Goal: Task Accomplishment & Management: Manage account settings

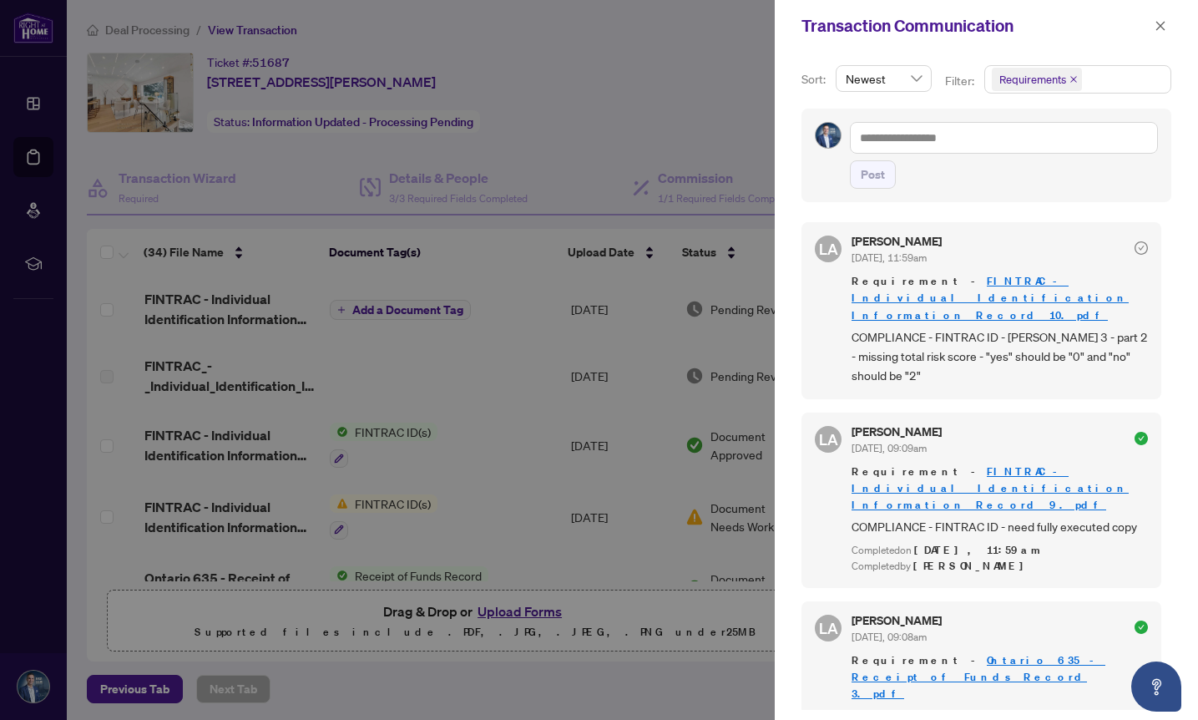
scroll to position [3268, 0]
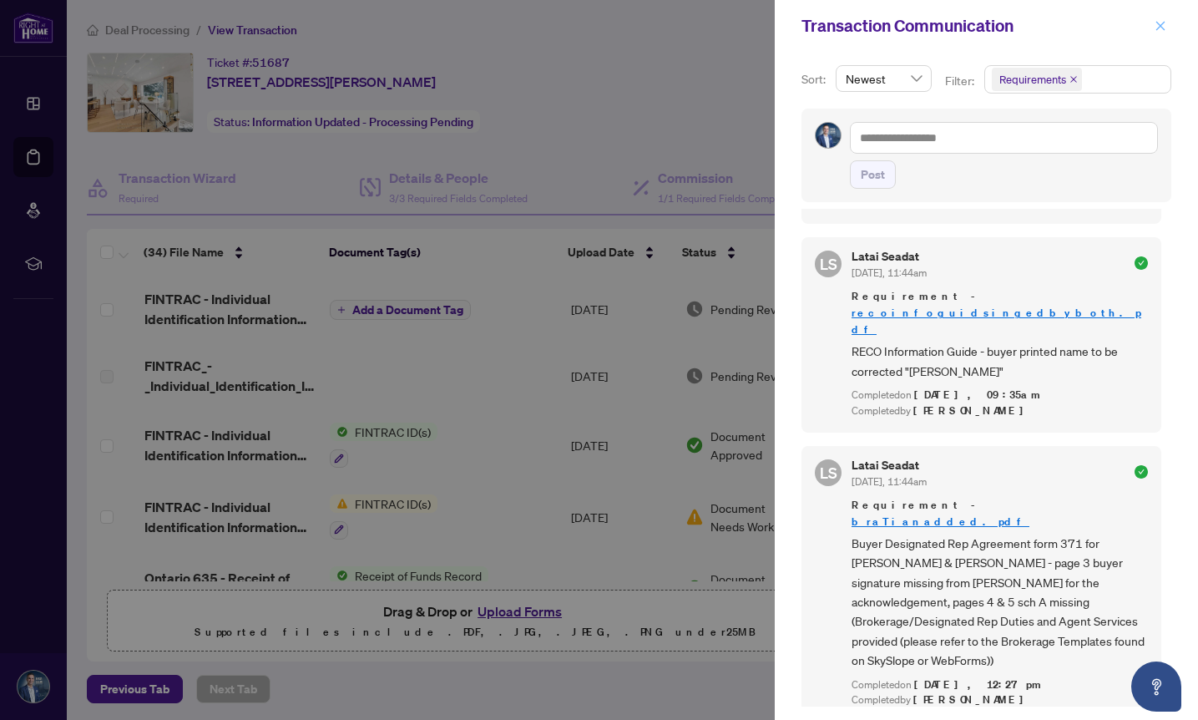
click at [1159, 27] on icon "close" at bounding box center [1160, 25] width 9 height 9
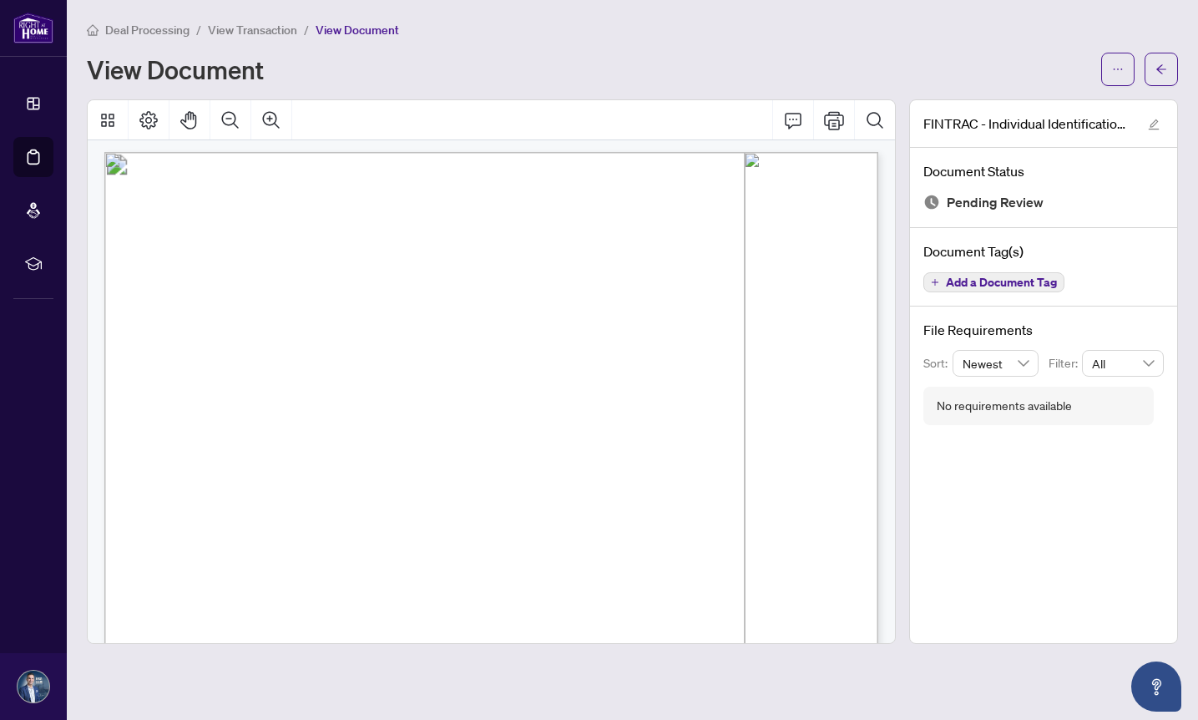
scroll to position [8, 0]
click at [1152, 73] on button "button" at bounding box center [1160, 69] width 33 height 33
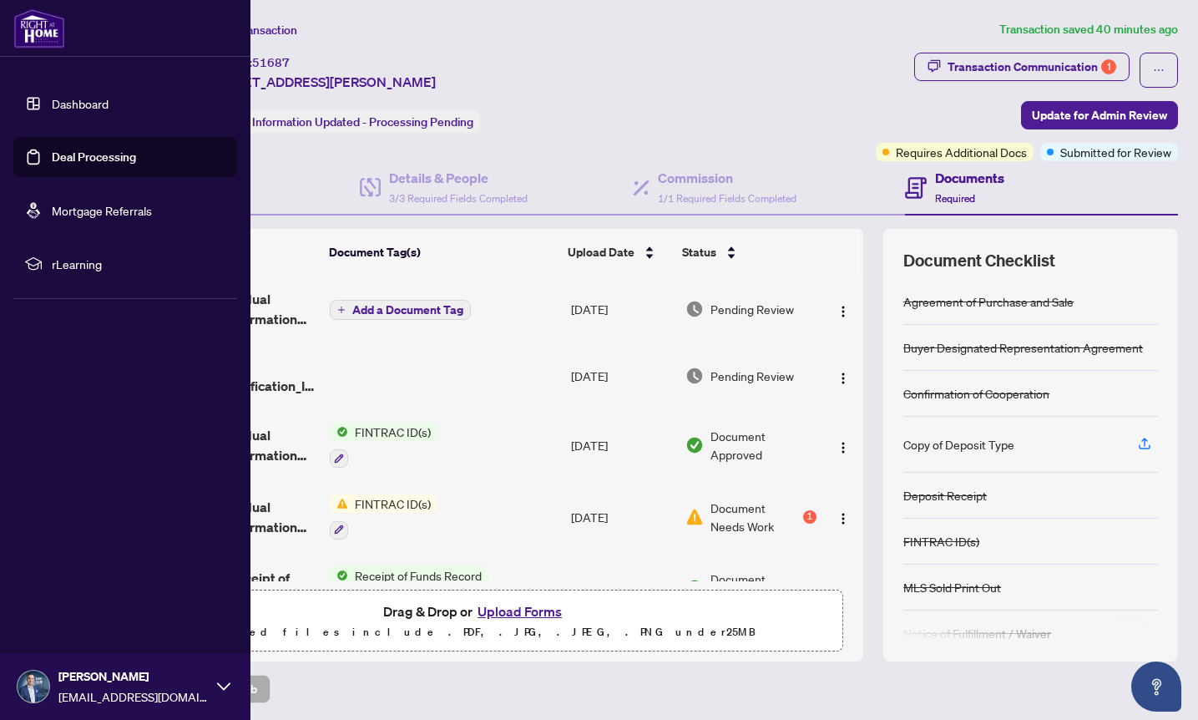
click at [68, 156] on link "Deal Processing" at bounding box center [94, 156] width 84 height 15
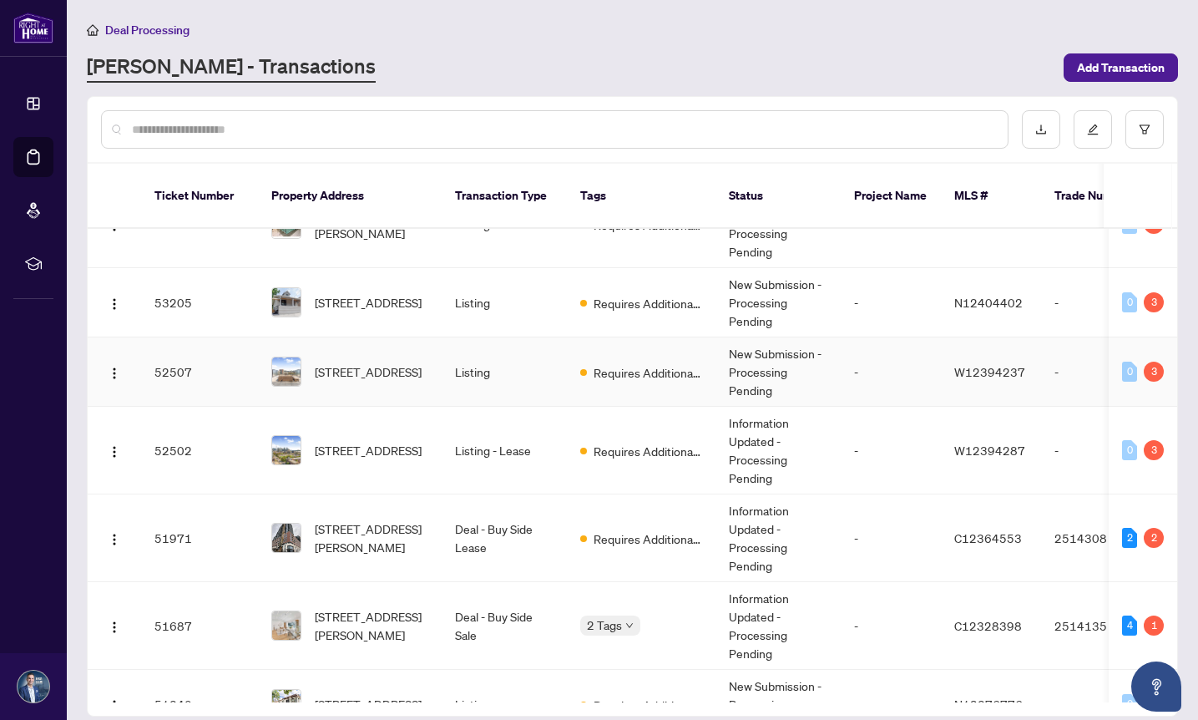
scroll to position [62, 0]
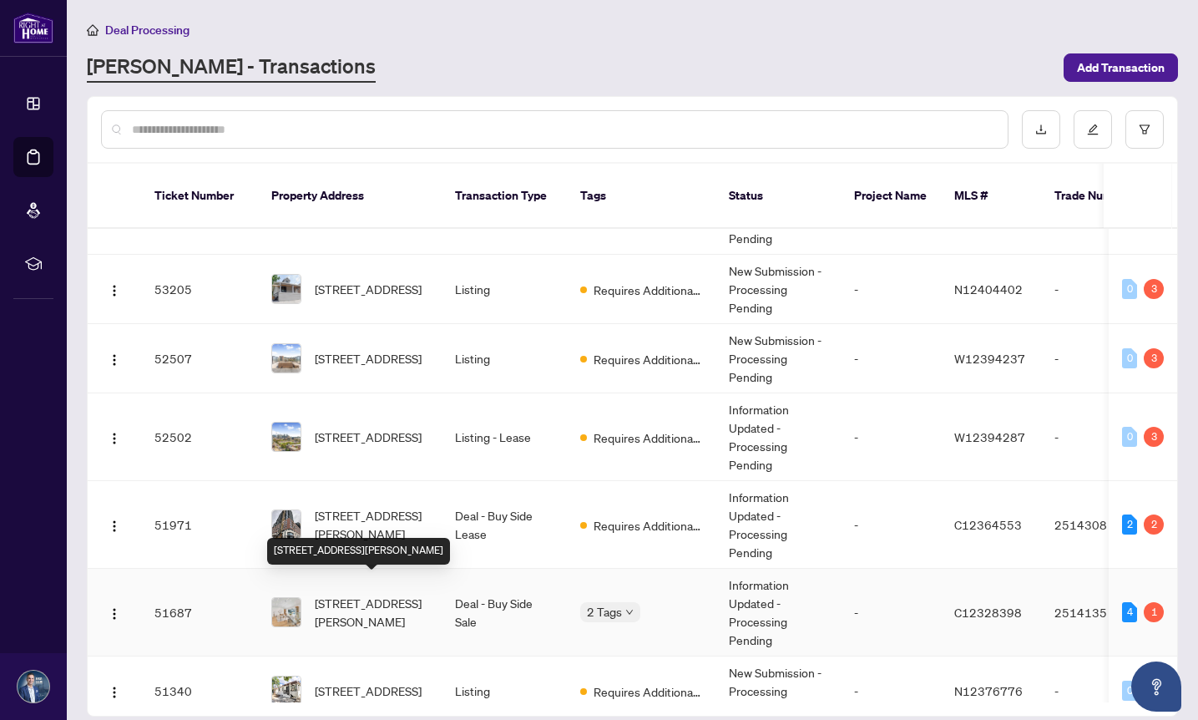
click at [348, 594] on span "[STREET_ADDRESS][PERSON_NAME]" at bounding box center [372, 612] width 114 height 37
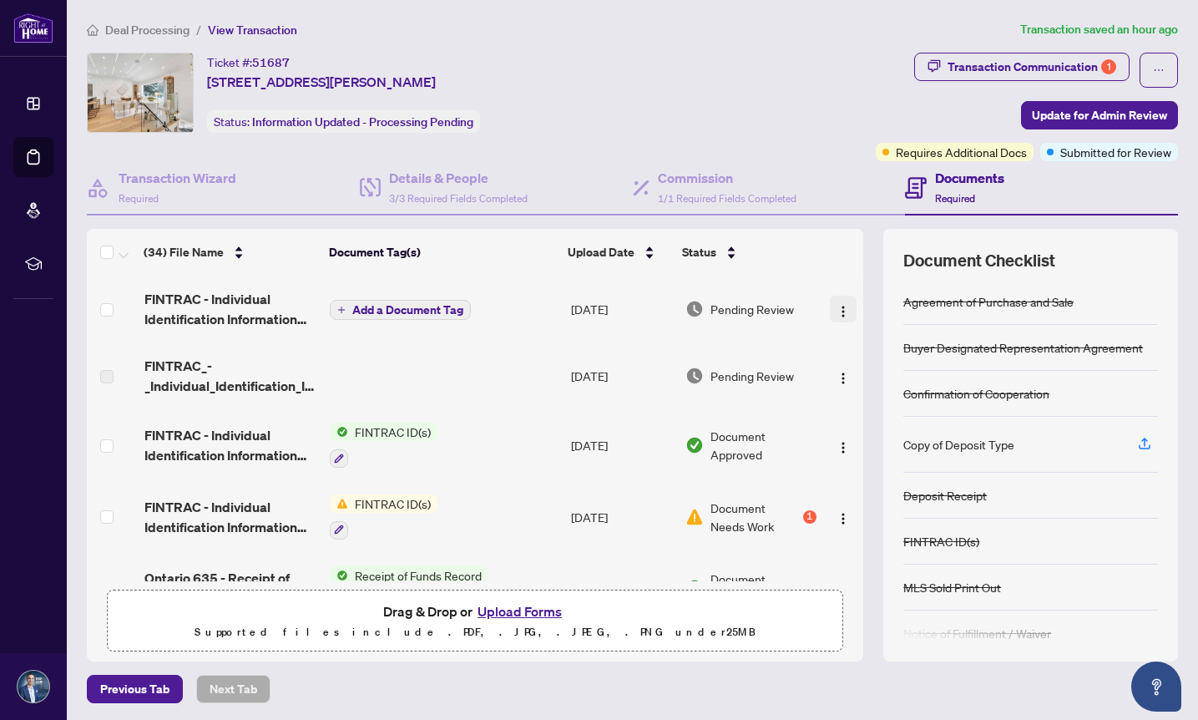
click at [843, 310] on img "button" at bounding box center [842, 311] width 13 height 13
click at [808, 122] on div "Ticket #: 51687 186 Sweeney Dr, Toronto, Ontario M4A 1V4, Canada Status: Inform…" at bounding box center [478, 93] width 782 height 80
click at [712, 182] on h4 "Commission" at bounding box center [727, 178] width 139 height 20
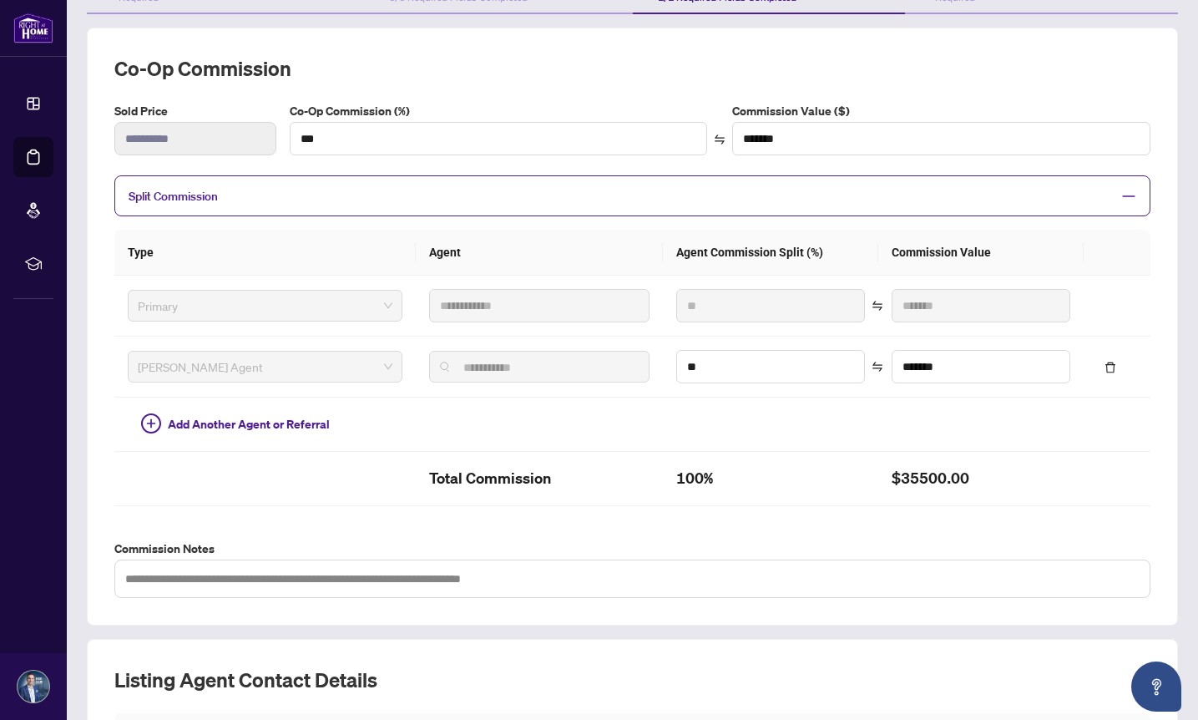
scroll to position [203, 0]
